Goal: Information Seeking & Learning: Learn about a topic

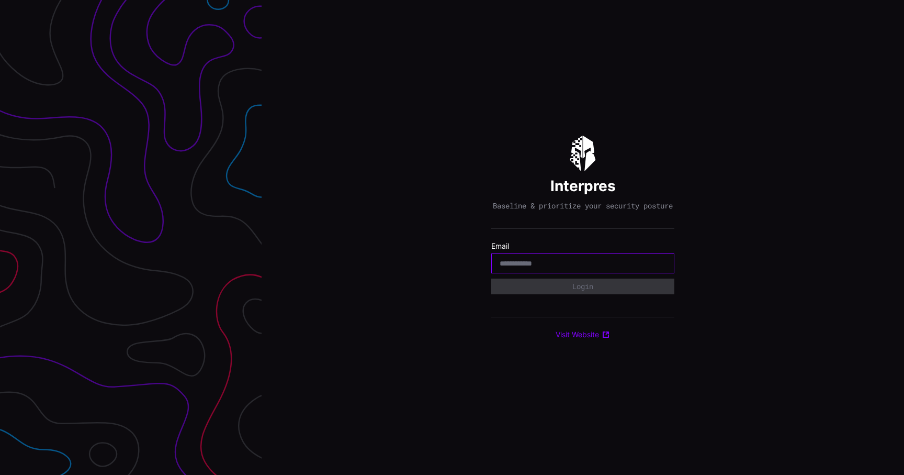
type input "**********"
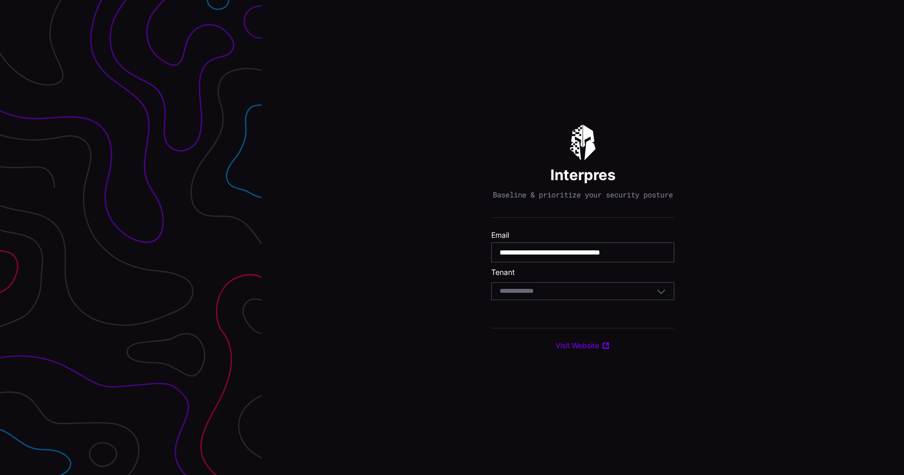
click at [577, 293] on div "Select Tenant" at bounding box center [578, 290] width 157 height 9
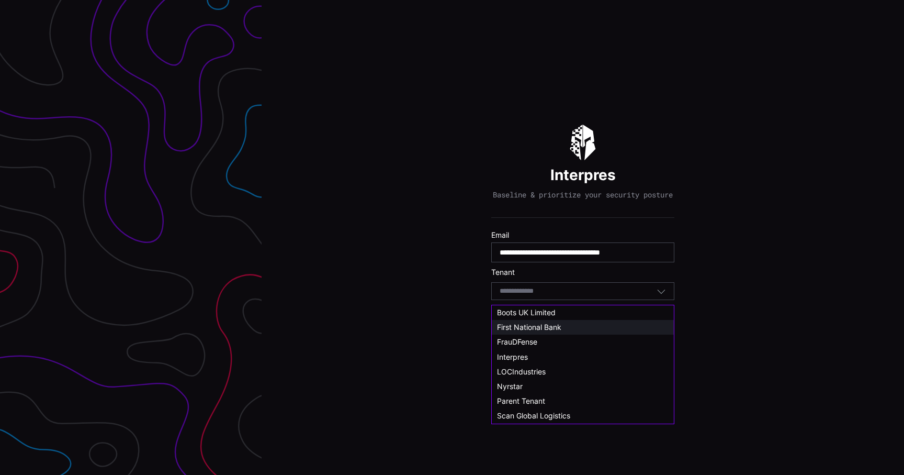
click at [558, 324] on span "First National Bank" at bounding box center [529, 326] width 64 height 9
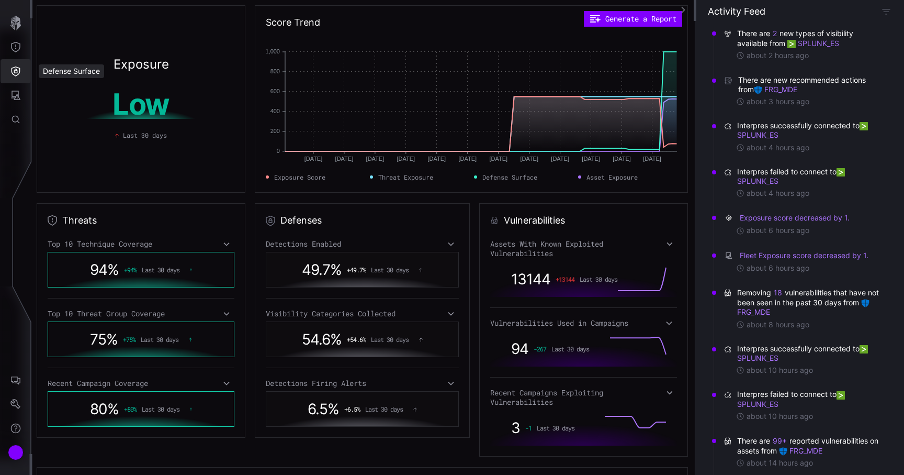
click at [18, 72] on icon "Defense Surface" at bounding box center [15, 71] width 10 height 10
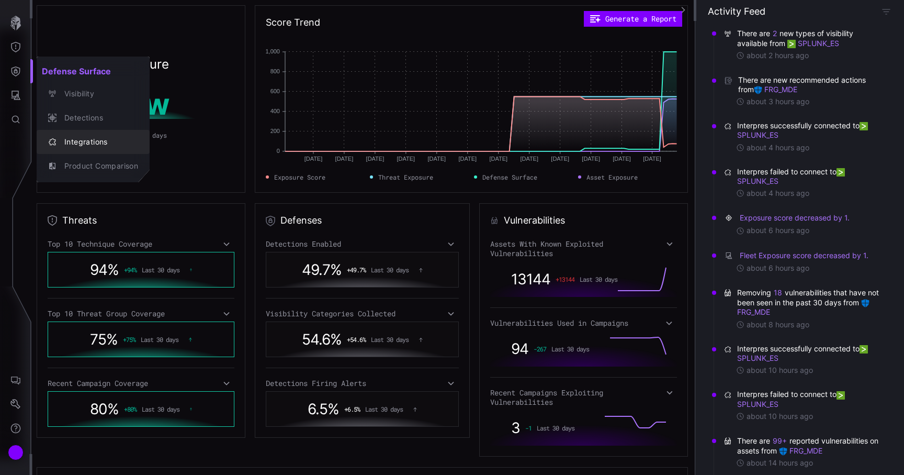
click at [88, 139] on div "Integrations" at bounding box center [98, 141] width 79 height 13
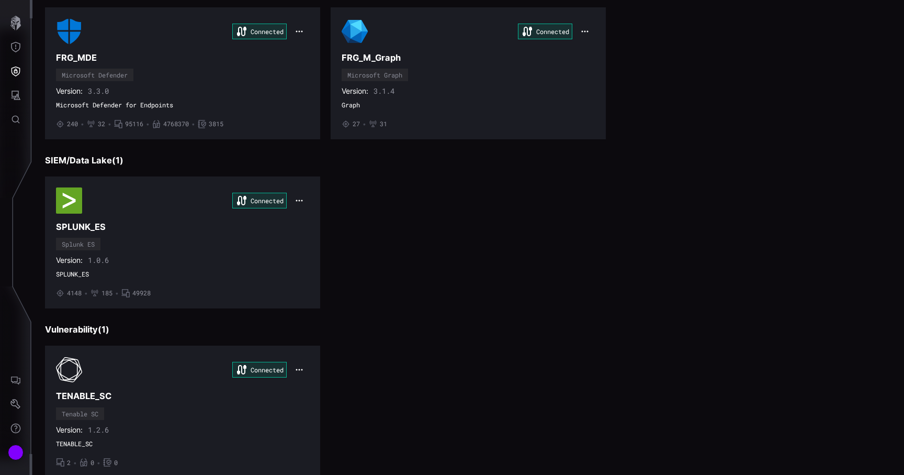
scroll to position [132, 0]
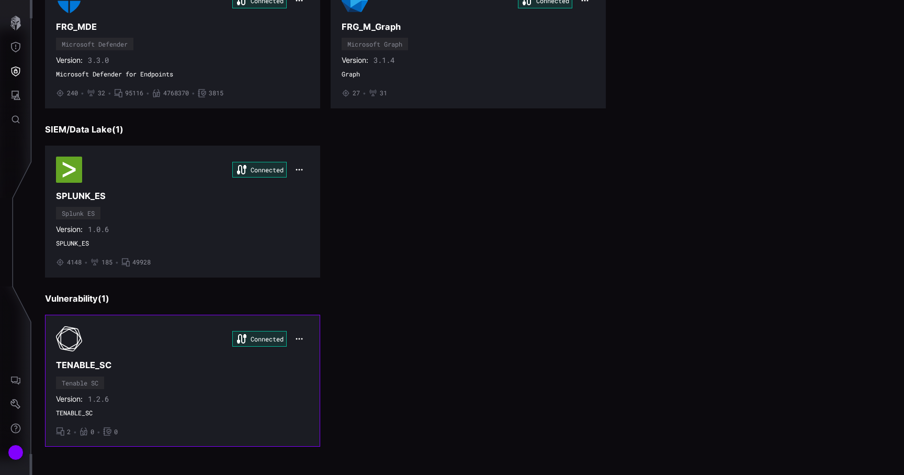
click at [226, 357] on div "Connected TENABLE_SC Tenable SC Version: 1.2.6 TENABLE_SC • 2 • 0 • 0" at bounding box center [182, 380] width 253 height 110
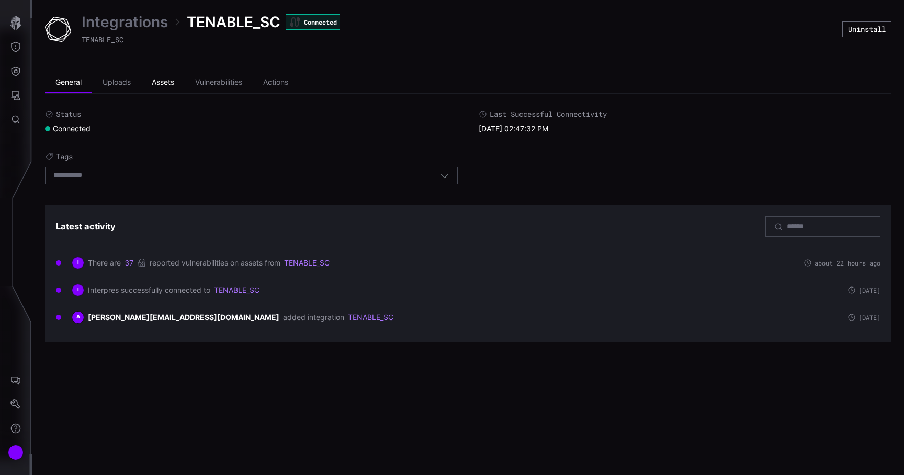
click at [167, 83] on li "Assets" at bounding box center [162, 82] width 43 height 21
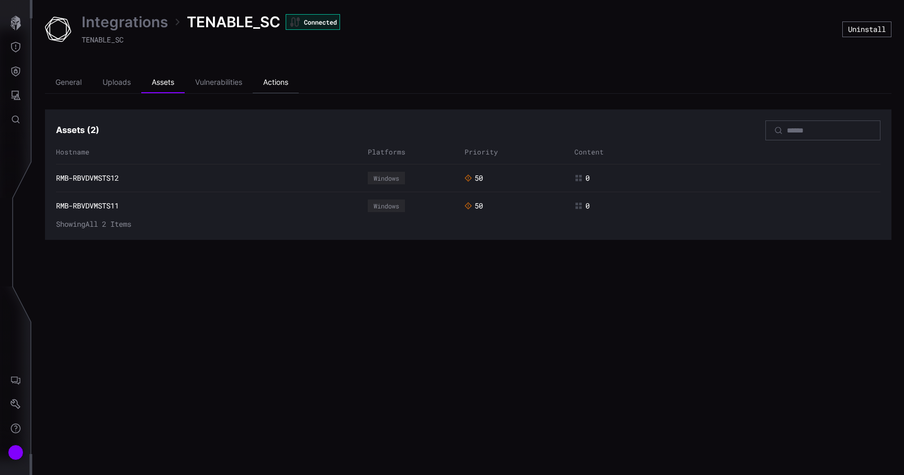
click at [267, 86] on li "Actions" at bounding box center [276, 82] width 46 height 21
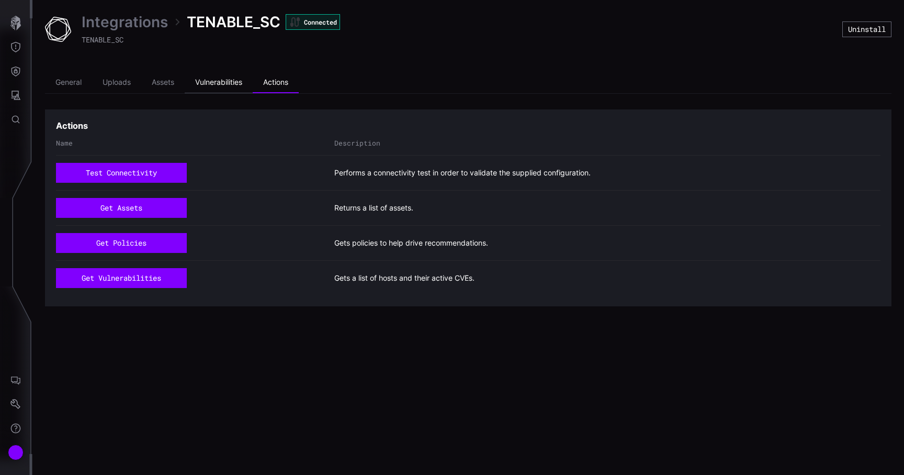
click at [233, 86] on li "Vulnerabilities" at bounding box center [219, 82] width 68 height 21
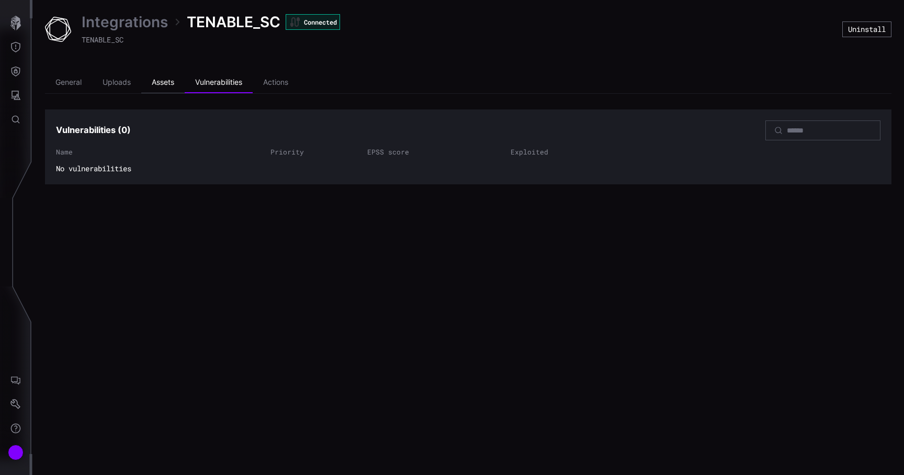
click at [180, 84] on li "Assets" at bounding box center [162, 82] width 43 height 21
